Goal: Information Seeking & Learning: Learn about a topic

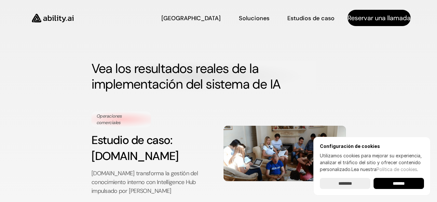
click at [50, 17] on img at bounding box center [52, 18] width 53 height 20
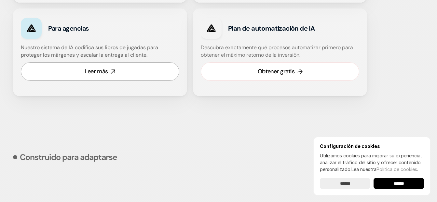
scroll to position [553, 0]
click at [244, 74] on link "Obtener gratis" at bounding box center [280, 71] width 158 height 19
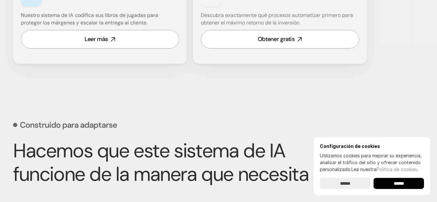
scroll to position [585, 0]
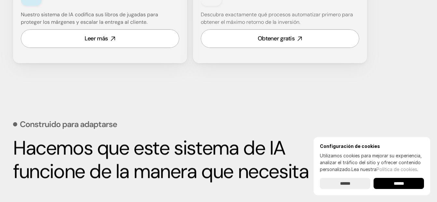
click at [334, 180] on input "******" at bounding box center [345, 183] width 50 height 11
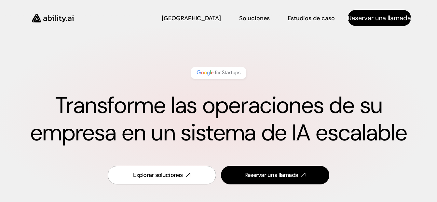
scroll to position [0, 0]
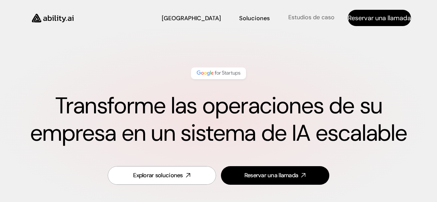
click at [306, 21] on p "Estudios de caso" at bounding box center [311, 17] width 46 height 8
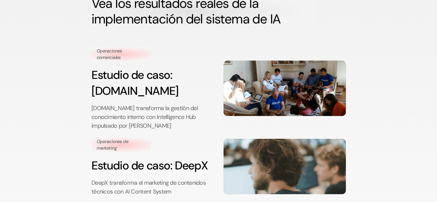
scroll to position [98, 0]
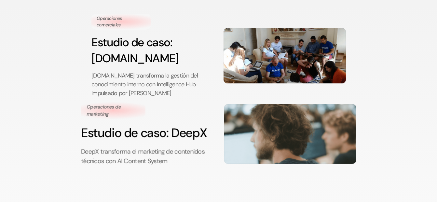
click at [93, 124] on h3 "Estudio de caso: DeepX" at bounding box center [147, 132] width 132 height 17
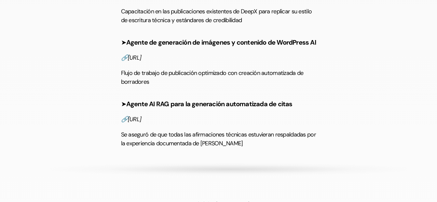
scroll to position [1171, 0]
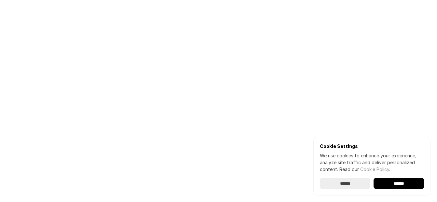
scroll to position [66, 0]
click at [340, 181] on input "******" at bounding box center [345, 183] width 50 height 11
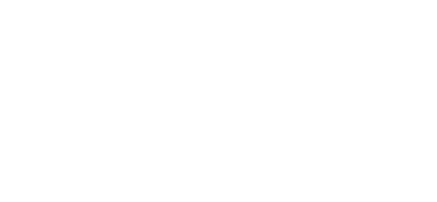
scroll to position [0, 0]
